Goal: Task Accomplishment & Management: Use online tool/utility

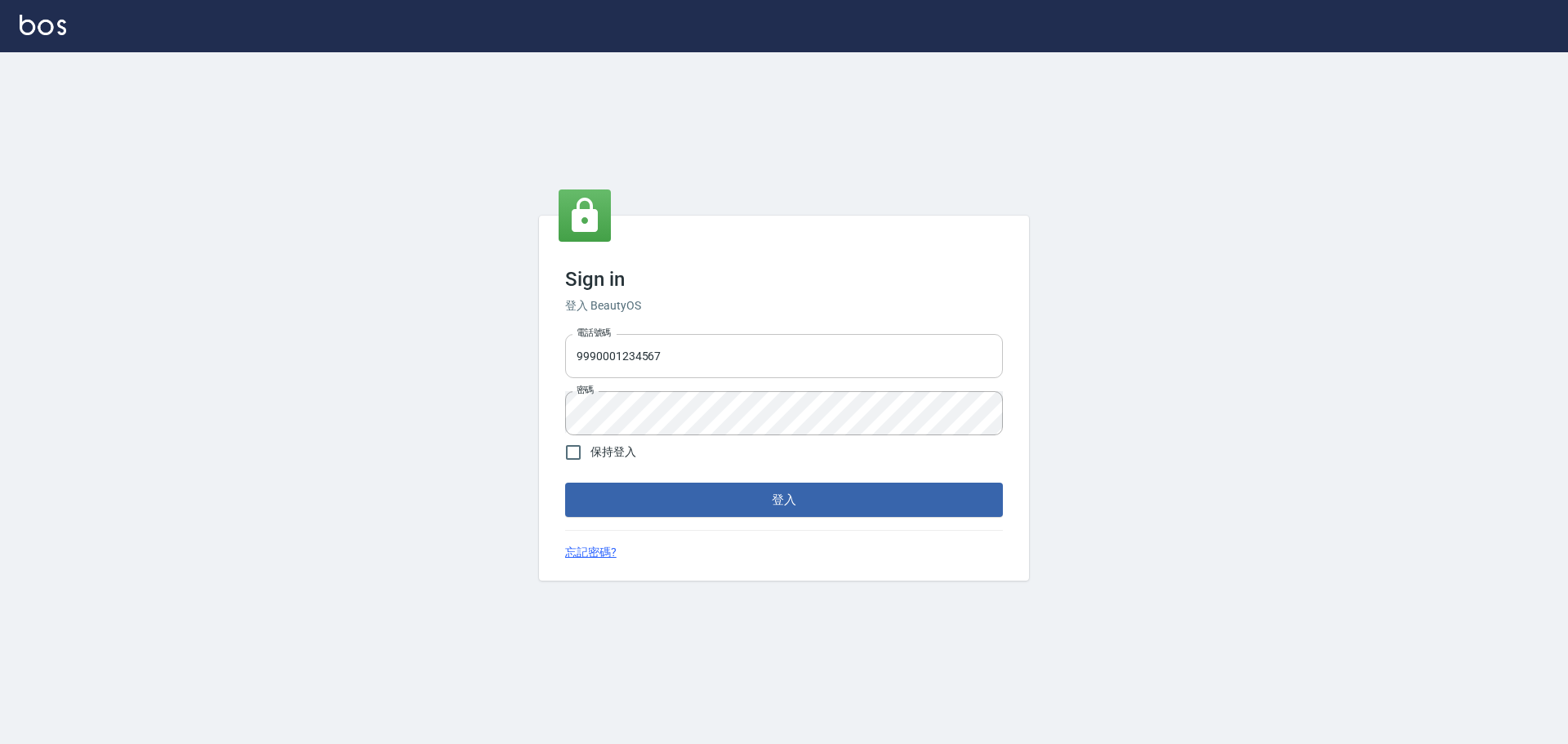
click at [843, 366] on input "9990001234567" at bounding box center [784, 356] width 438 height 44
type input "25153595"
click at [787, 510] on button "登入" at bounding box center [784, 500] width 438 height 35
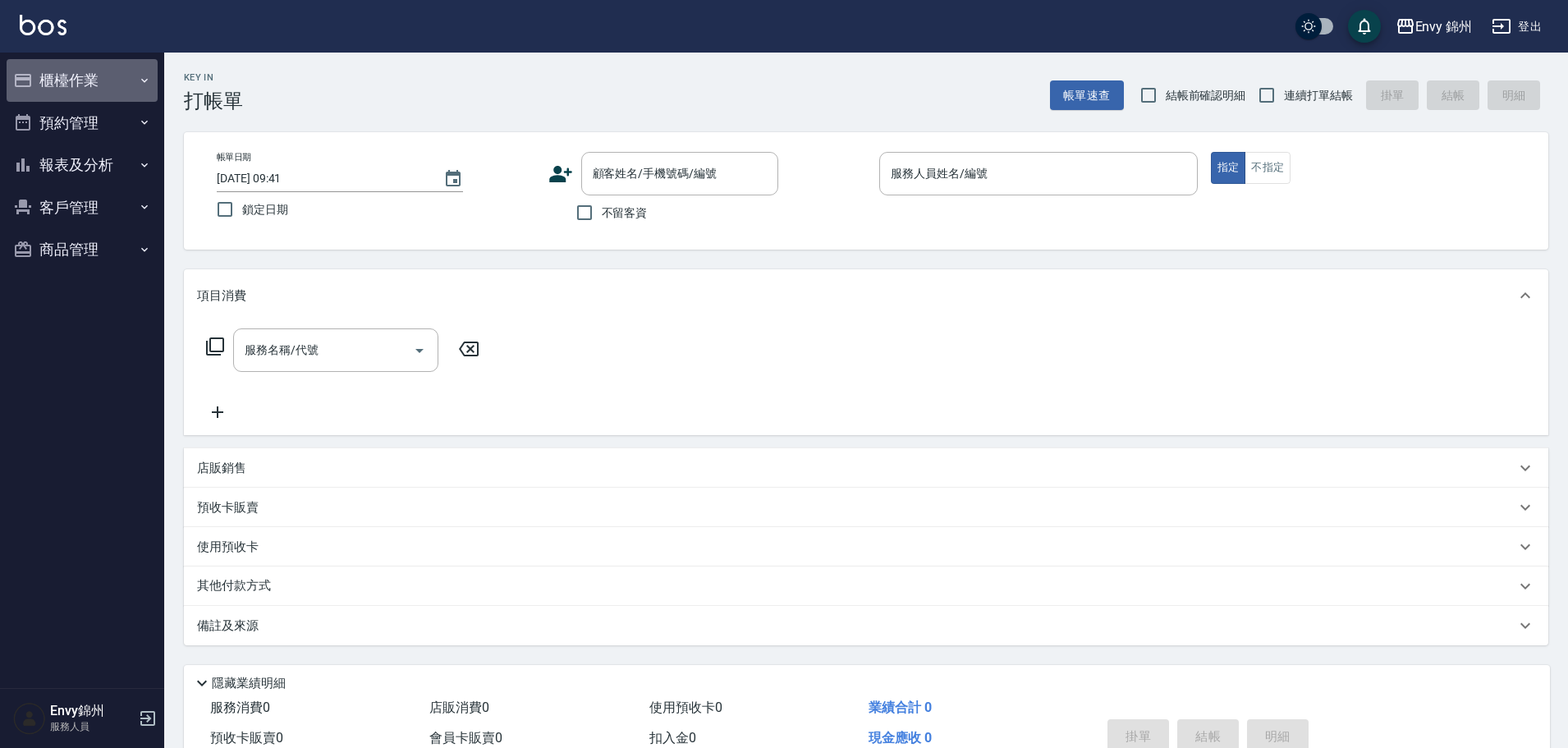
click at [109, 72] on button "櫃檯作業" at bounding box center [82, 80] width 151 height 43
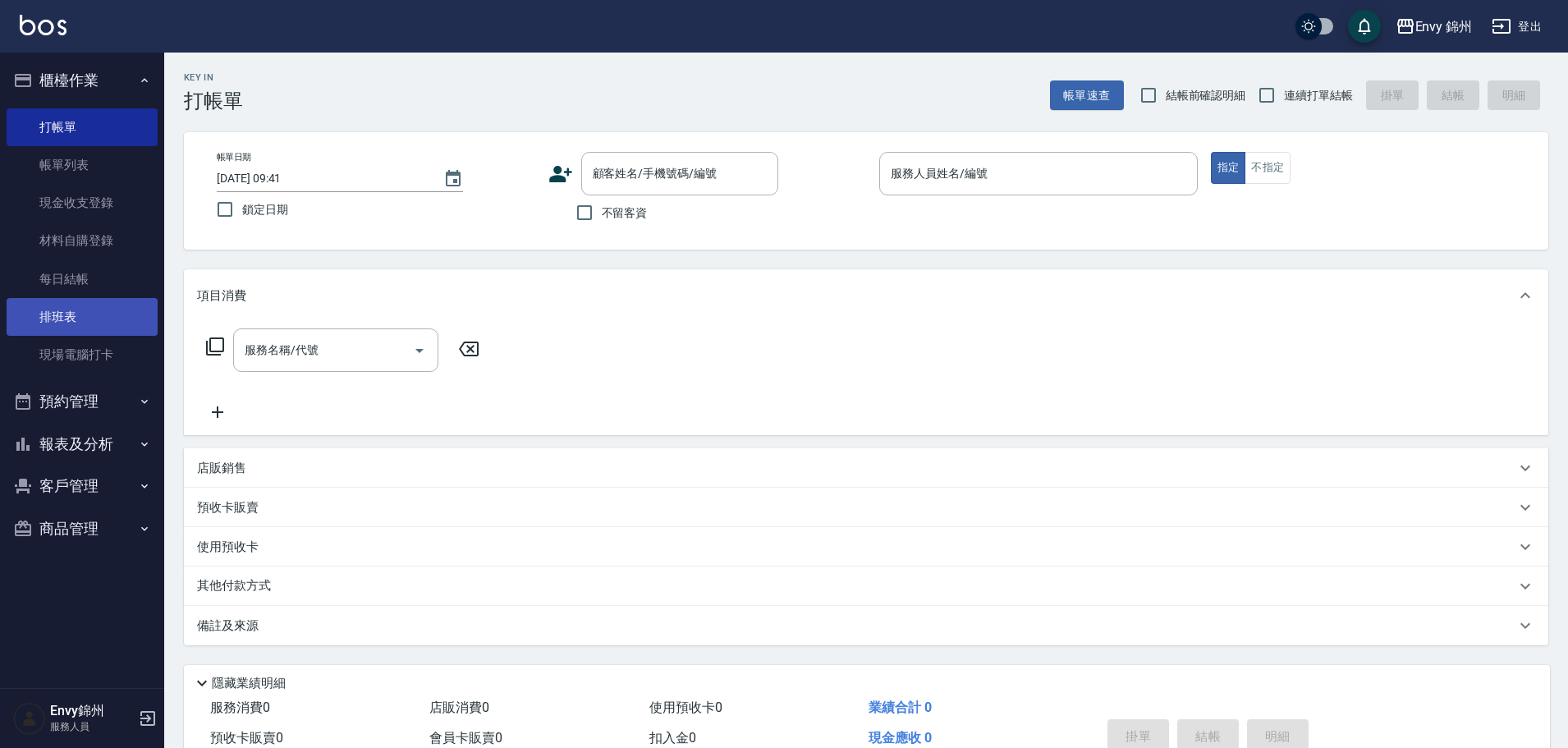
drag, startPoint x: 102, startPoint y: 345, endPoint x: 126, endPoint y: 334, distance: 26.4
click at [102, 345] on link "現場電腦打卡" at bounding box center [82, 355] width 151 height 38
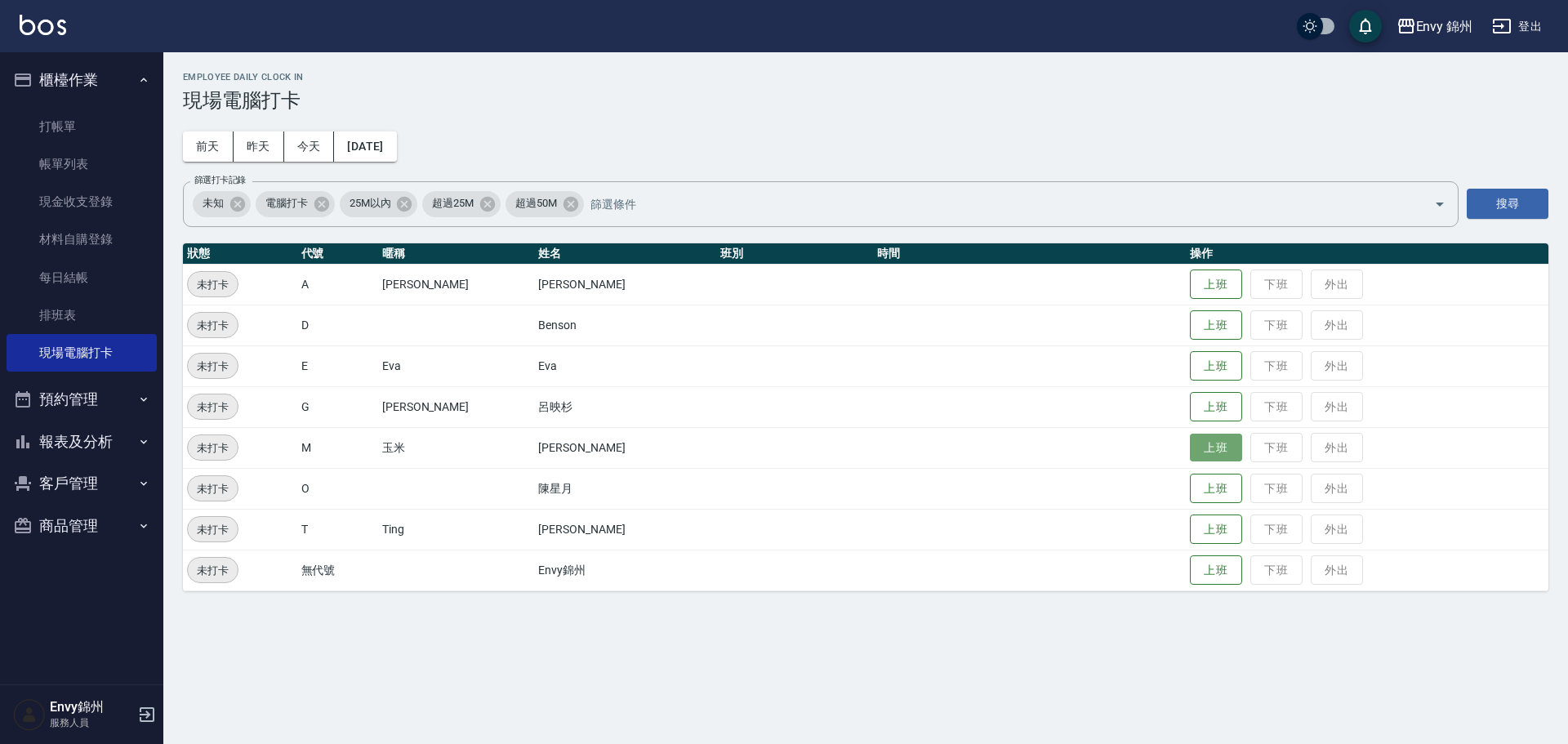
click at [1195, 444] on button "上班" at bounding box center [1215, 448] width 53 height 29
